Goal: Information Seeking & Learning: Learn about a topic

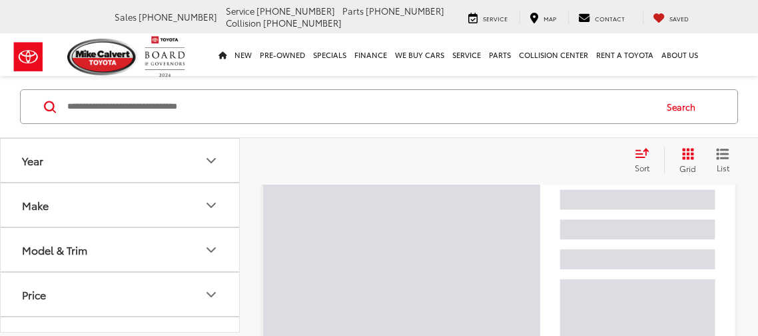
click at [171, 101] on input "Search by Make, Model, or Keyword" at bounding box center [360, 107] width 588 height 32
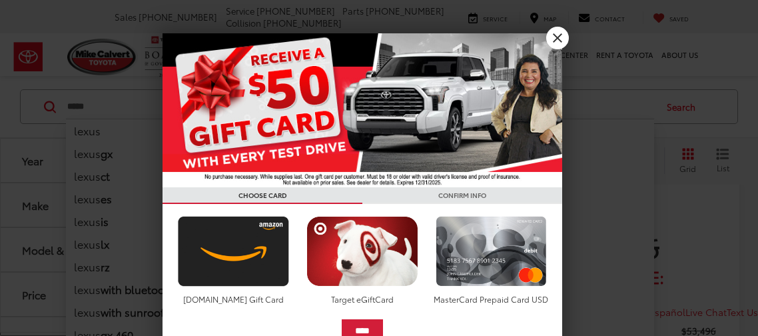
type input "*****"
click at [559, 41] on link "X" at bounding box center [557, 38] width 23 height 23
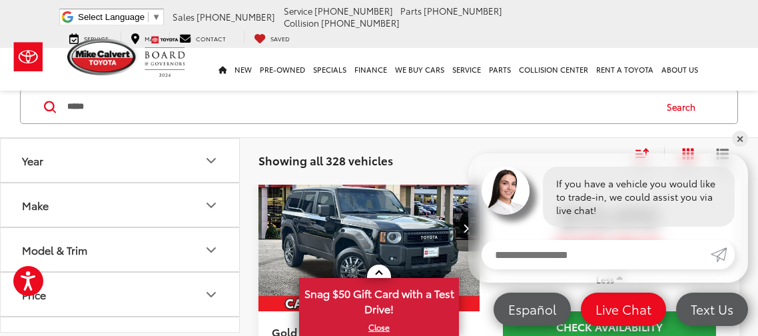
scroll to position [37, 0]
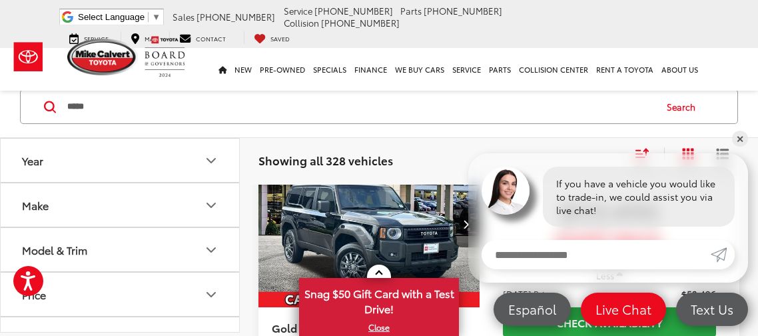
click at [672, 104] on button "Search" at bounding box center [684, 106] width 61 height 33
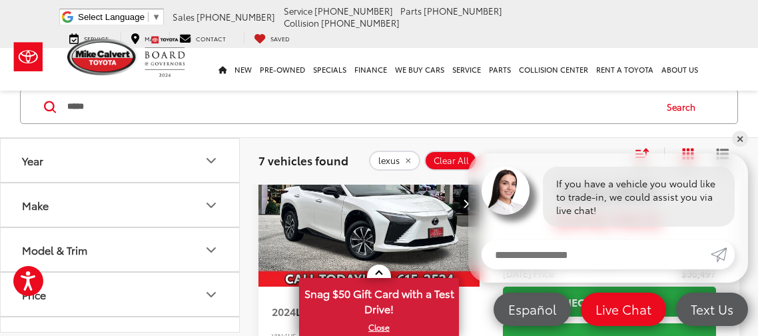
scroll to position [59, 0]
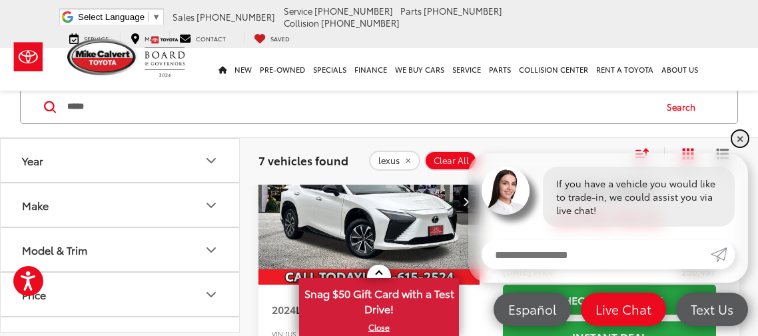
click at [742, 141] on link "✕" at bounding box center [740, 139] width 16 height 16
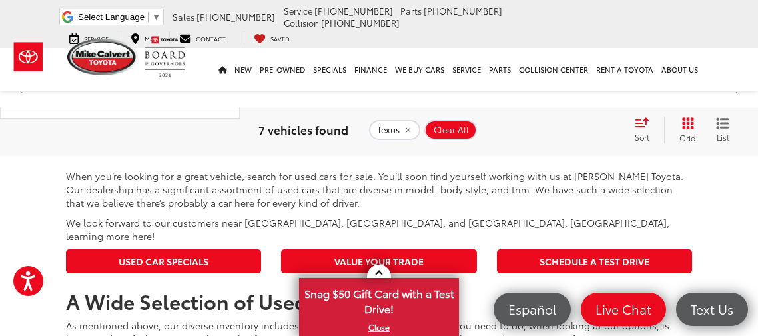
scroll to position [2758, 0]
